Goal: Information Seeking & Learning: Learn about a topic

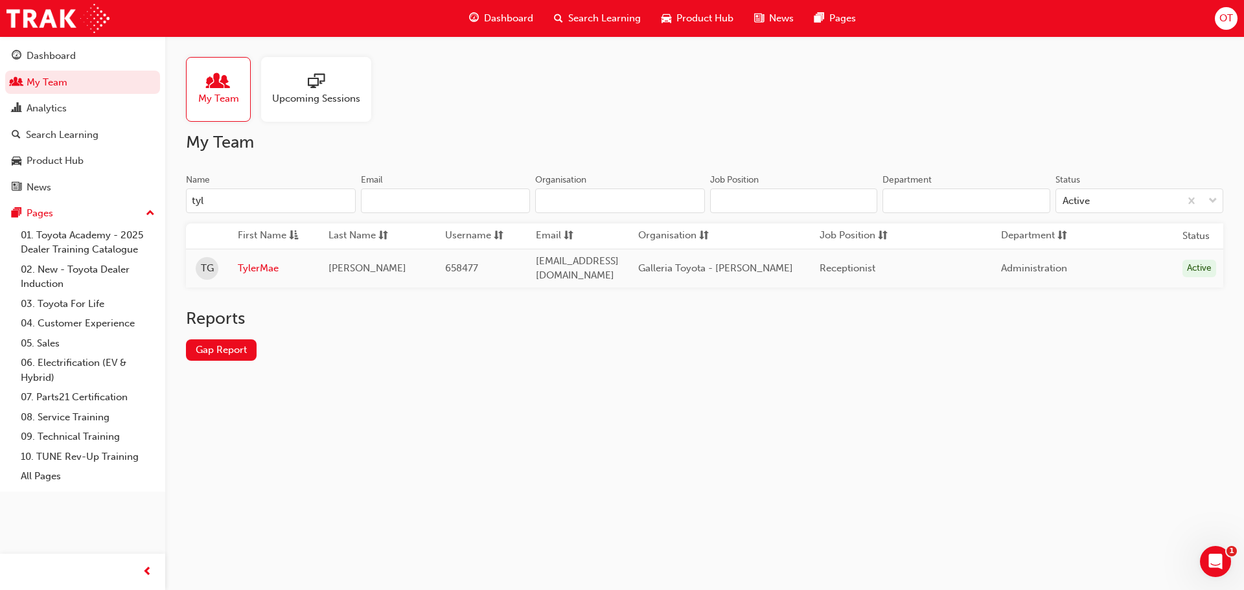
click at [907, 89] on div "My Team Upcoming Sessions" at bounding box center [704, 89] width 1037 height 65
click at [948, 99] on div "My Team Upcoming Sessions" at bounding box center [704, 89] width 1037 height 65
click at [821, 128] on div "My Team Upcoming Sessions My Team Name tyl Email Organisation Job Position Depa…" at bounding box center [704, 219] width 1078 height 366
click at [814, 132] on h2 "My Team" at bounding box center [704, 142] width 1037 height 21
click at [251, 196] on input "tyl" at bounding box center [271, 200] width 170 height 25
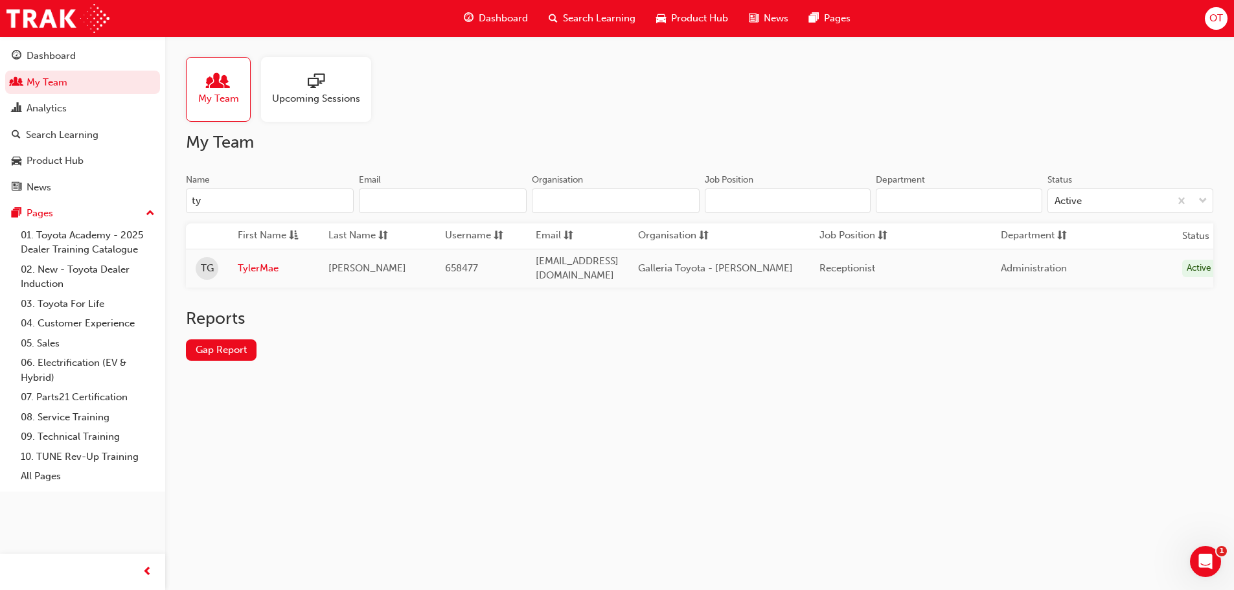
type input "t"
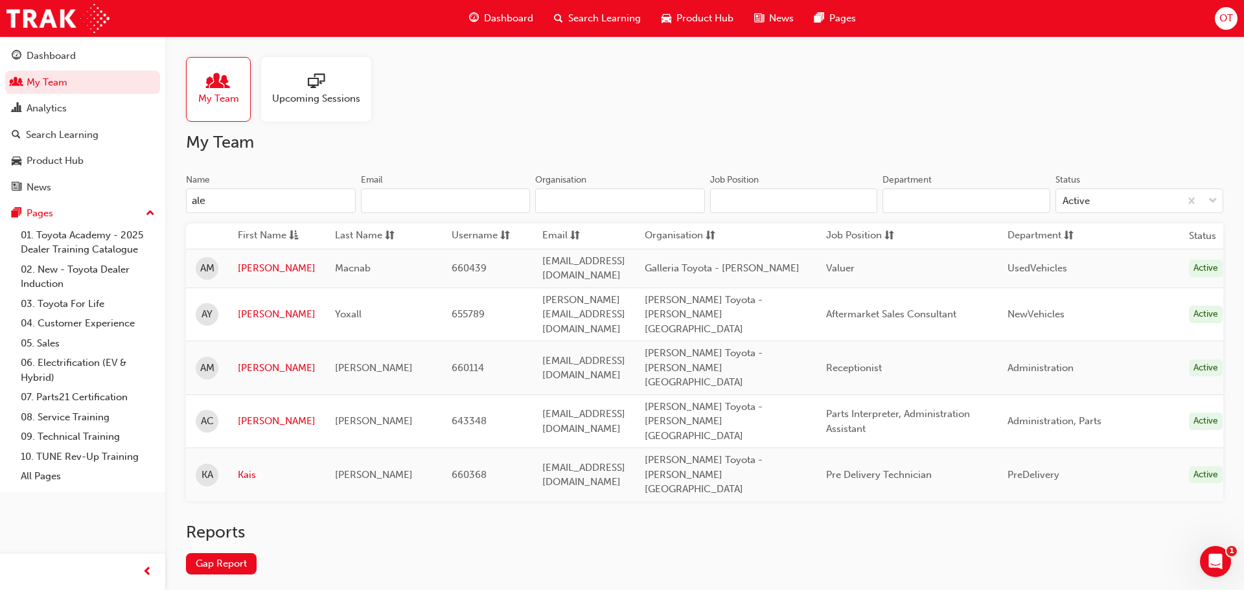
type input "ale"
click at [619, 20] on span "Search Learning" at bounding box center [604, 18] width 73 height 15
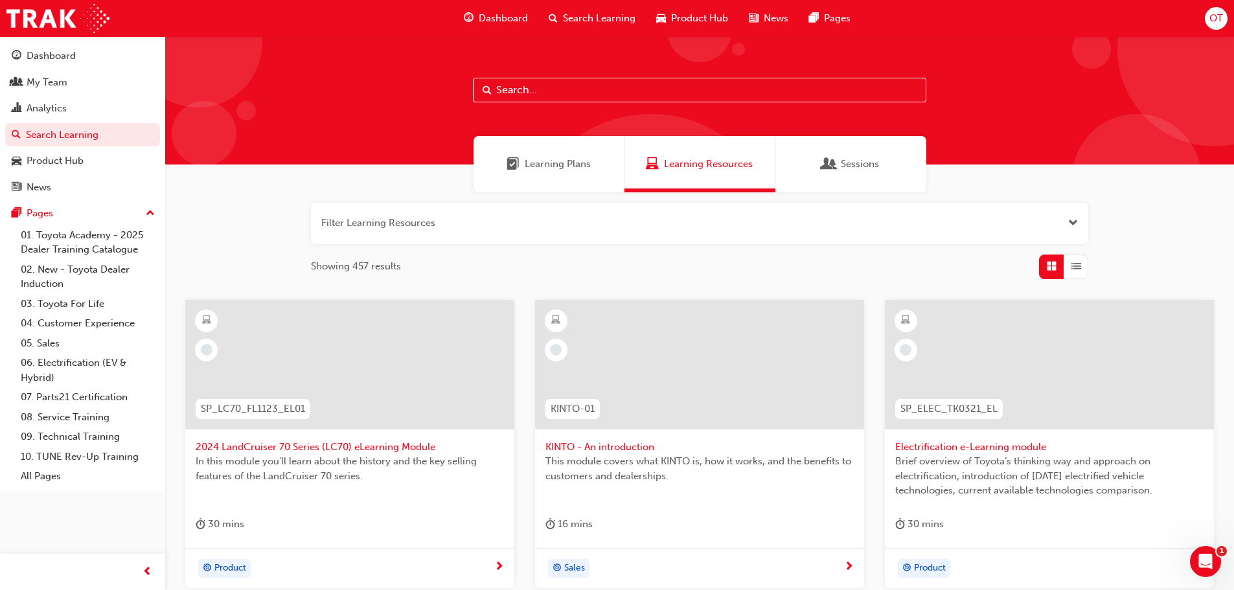
click at [563, 92] on input "text" at bounding box center [699, 90] width 453 height 25
type input "tfl"
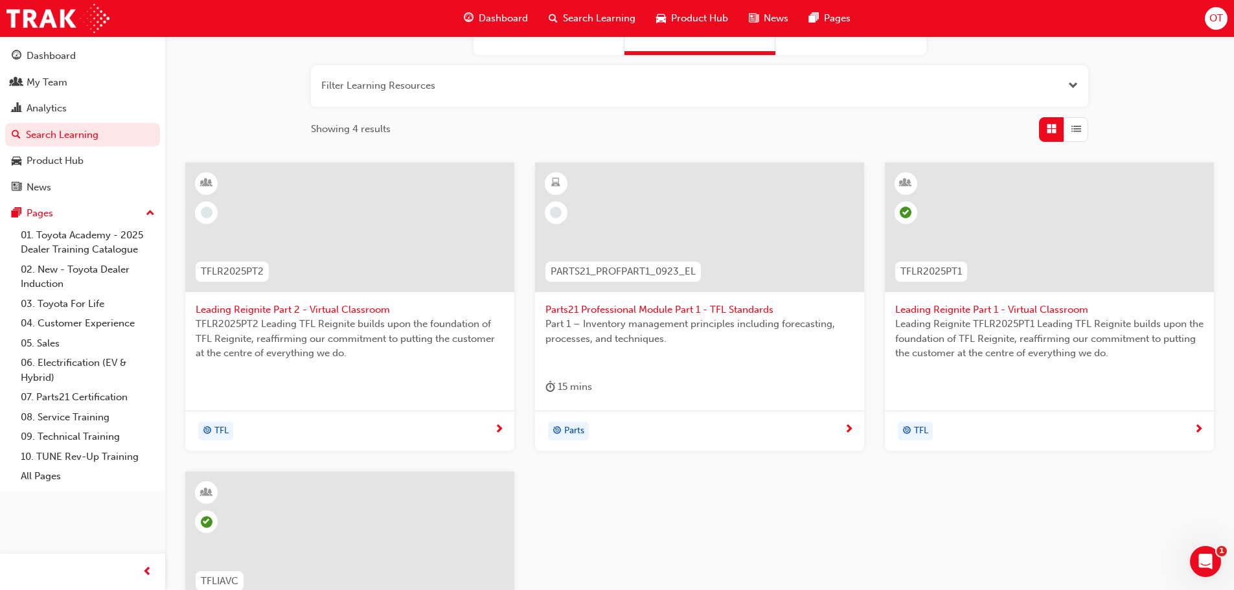
scroll to position [324, 0]
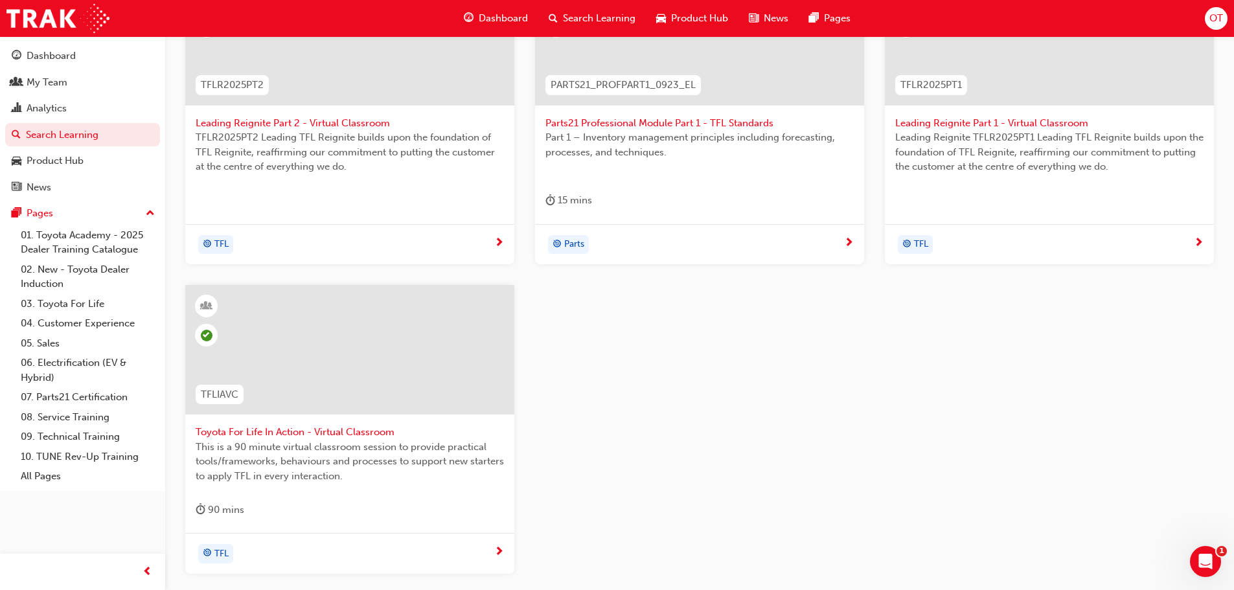
click at [377, 431] on span "Toyota For Life In Action - Virtual Classroom" at bounding box center [350, 432] width 308 height 15
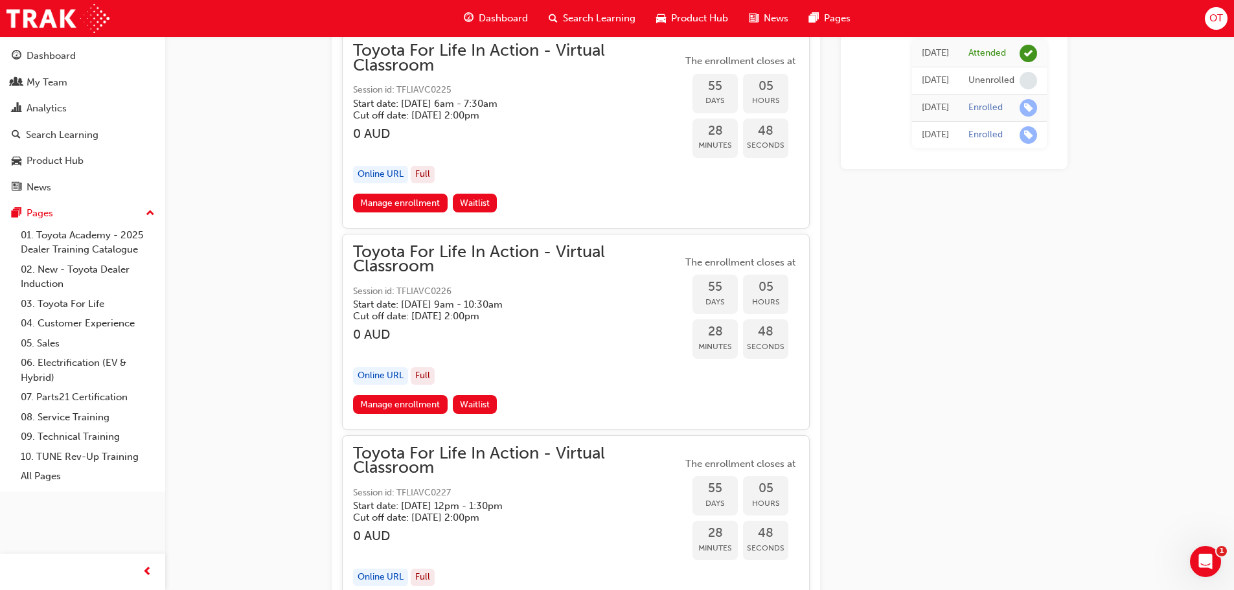
scroll to position [14867, 0]
